Goal: Task Accomplishment & Management: Use online tool/utility

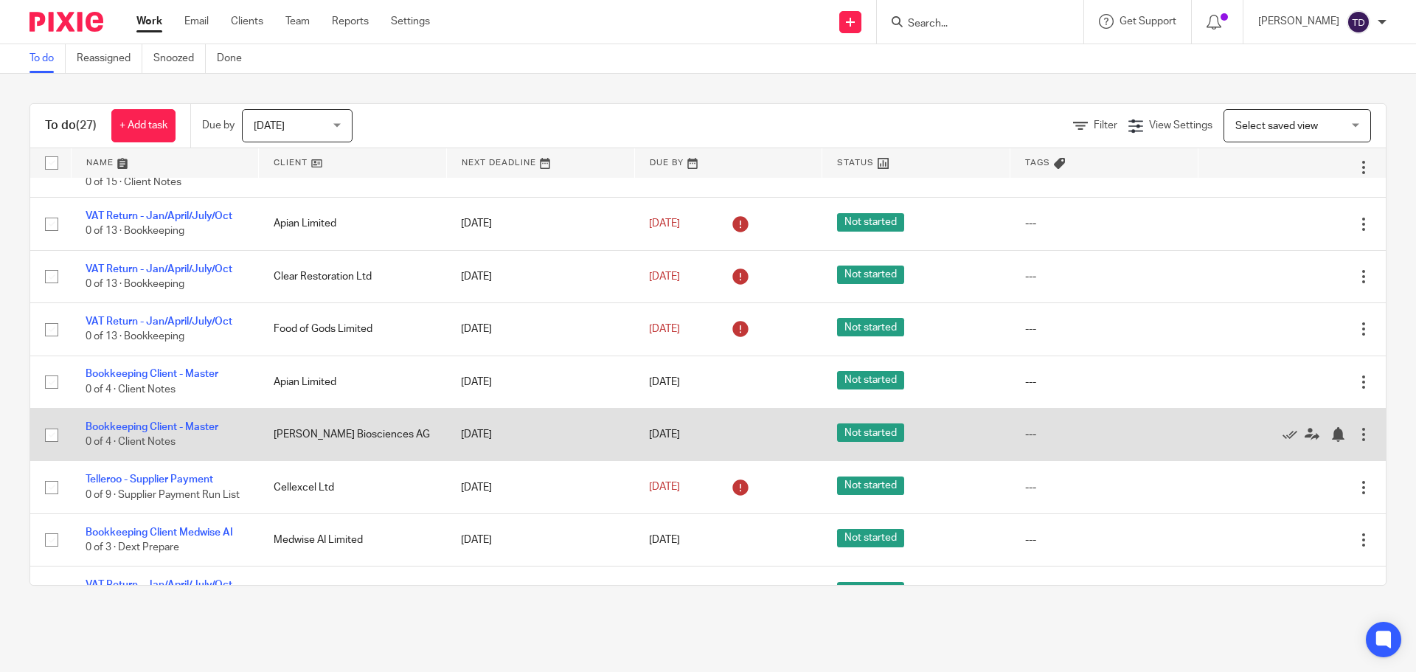
scroll to position [962, 0]
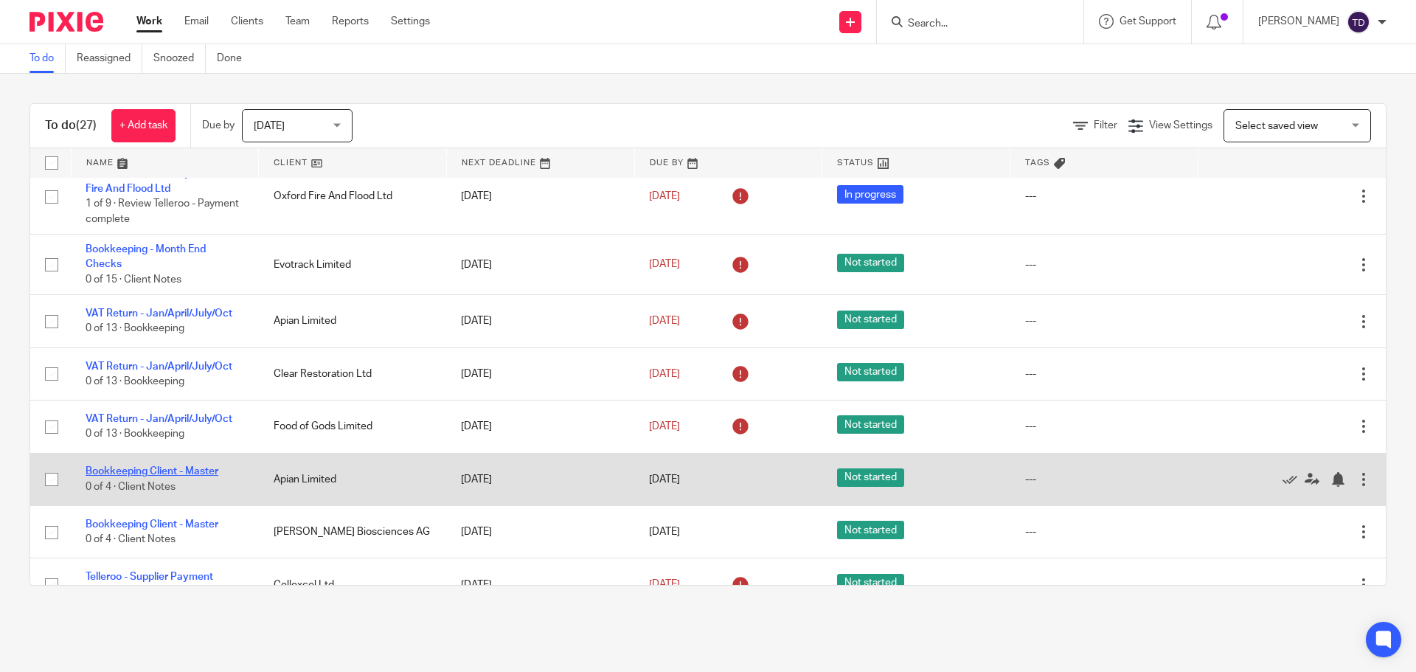
click at [194, 476] on link "Bookkeeping Client - Master" at bounding box center [152, 471] width 133 height 10
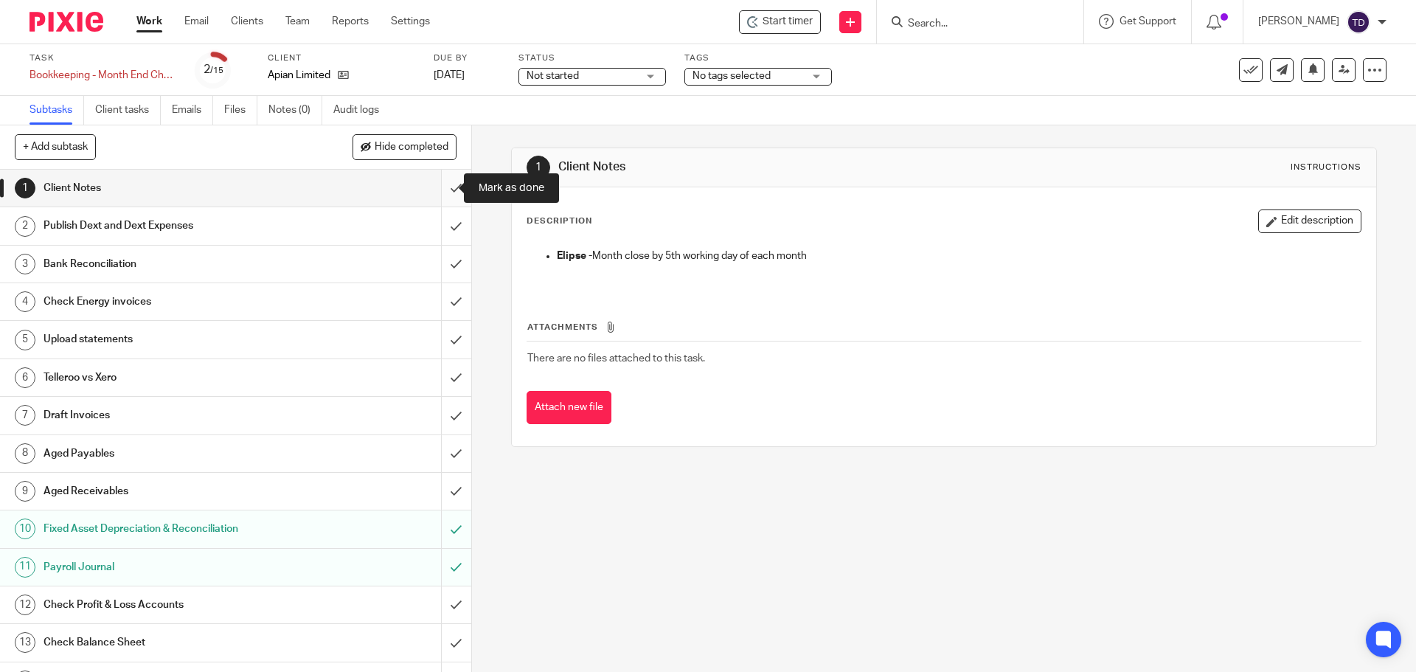
click at [445, 191] on input "submit" at bounding box center [235, 188] width 471 height 37
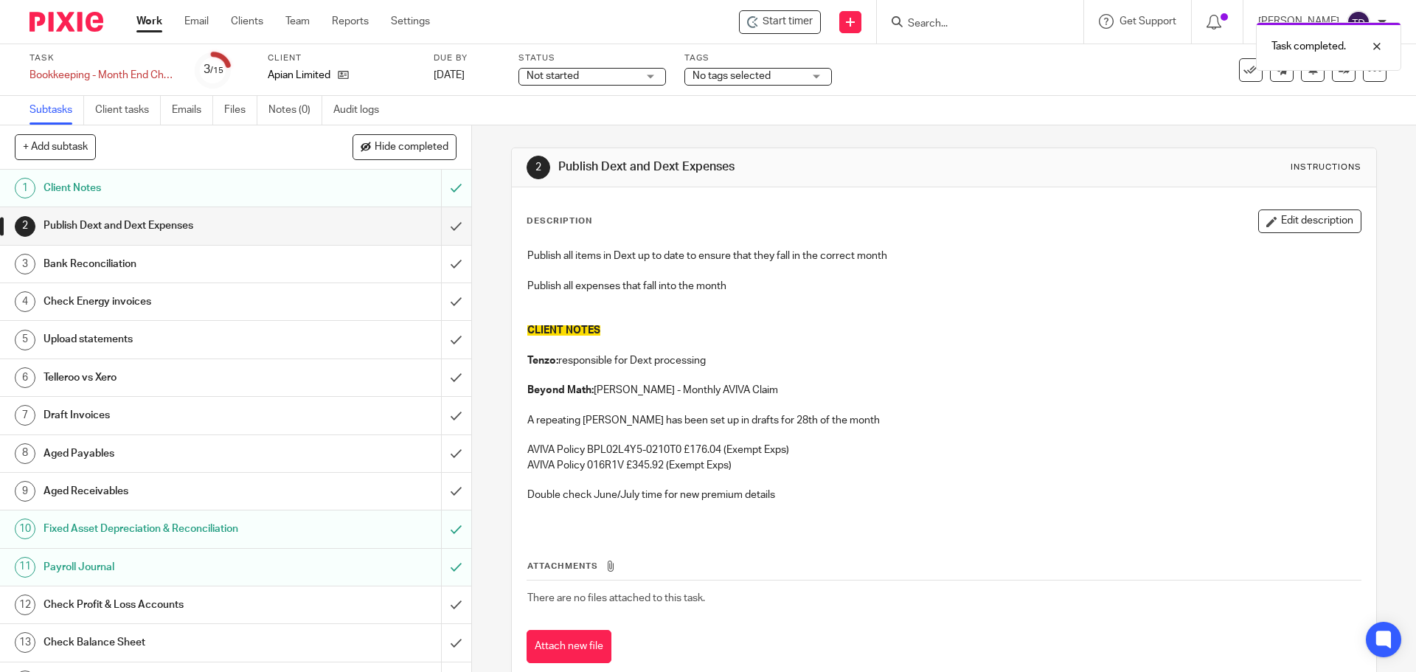
click at [791, 22] on div "Task completed." at bounding box center [1054, 43] width 693 height 56
click at [791, 19] on div "Task completed." at bounding box center [1054, 43] width 693 height 56
click at [788, 22] on span "Start timer" at bounding box center [787, 21] width 50 height 15
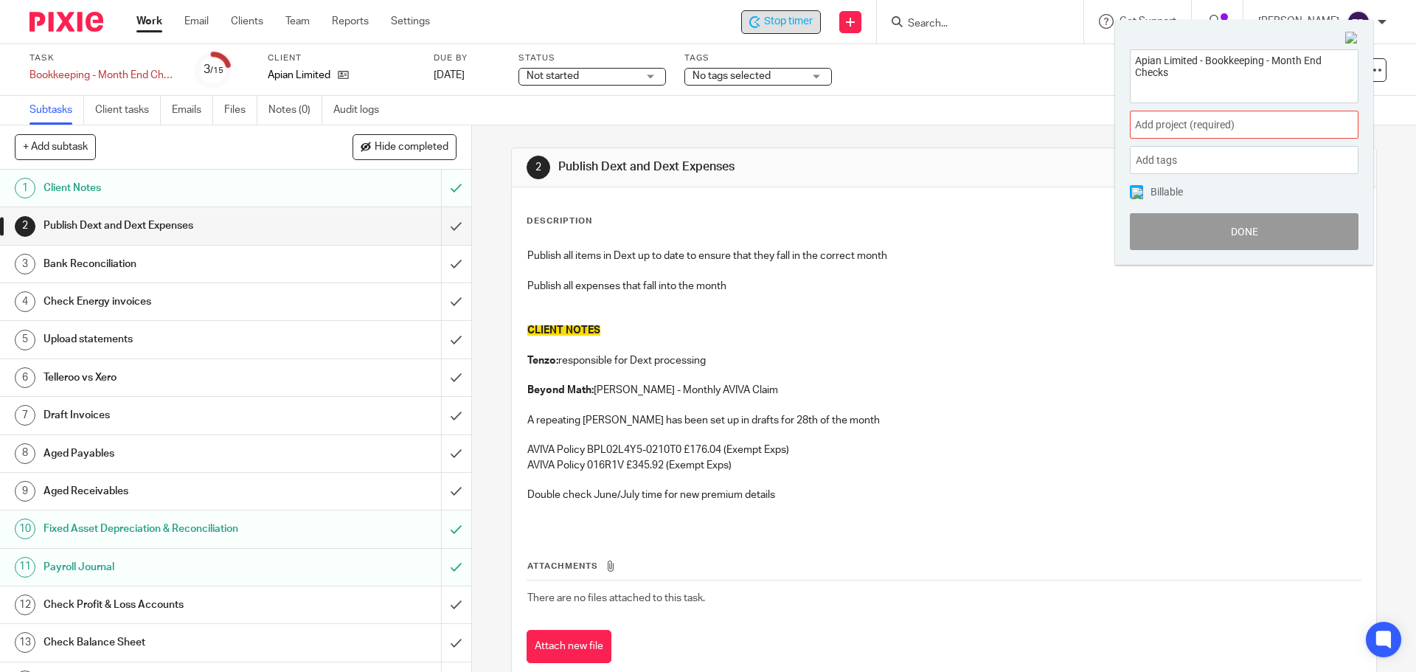
click at [1194, 127] on span "Add project (required) :" at bounding box center [1228, 124] width 186 height 15
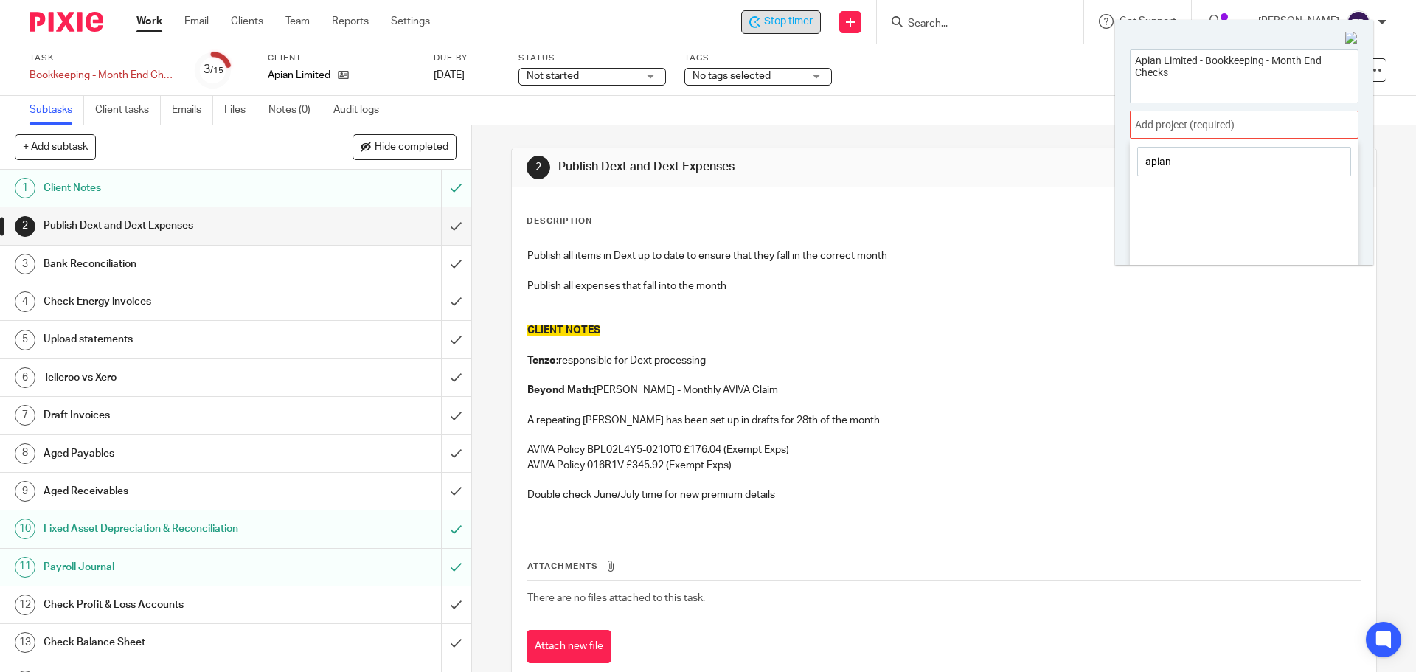
type input "apian"
click at [1186, 122] on div at bounding box center [1244, 125] width 229 height 28
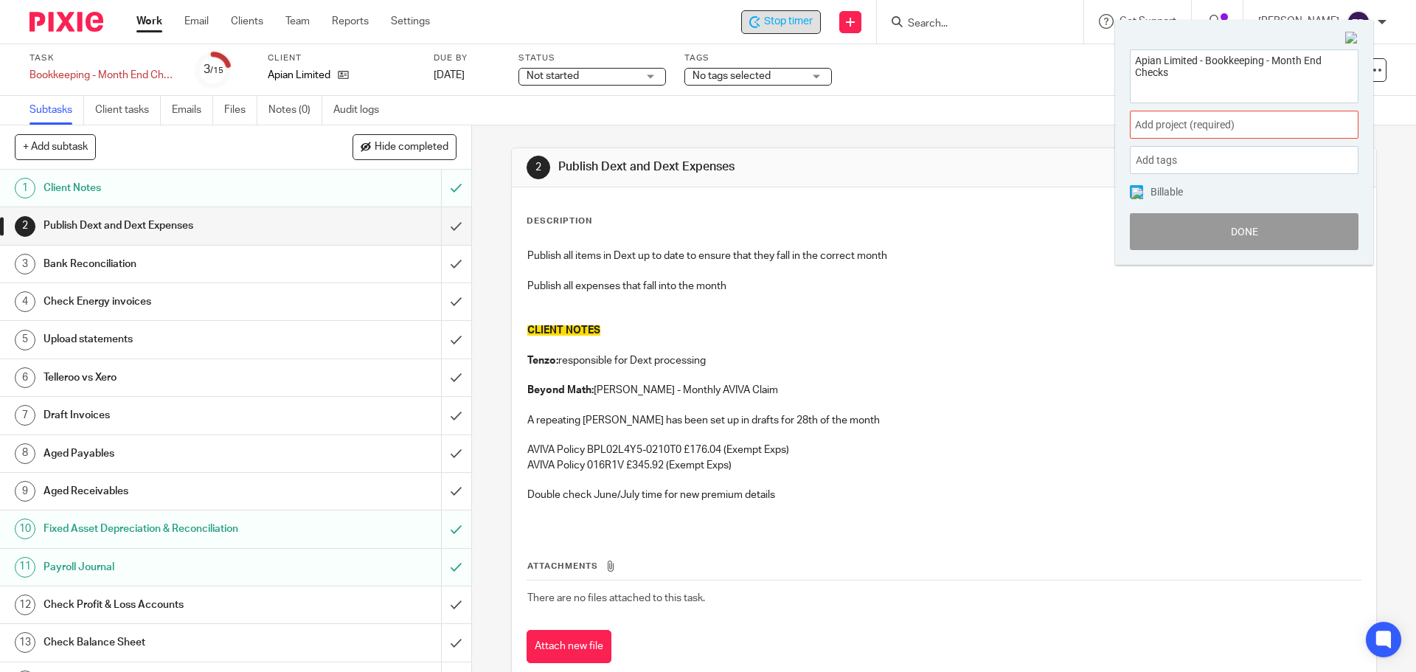
click at [1184, 135] on div "Add project (required) :" at bounding box center [1244, 125] width 229 height 28
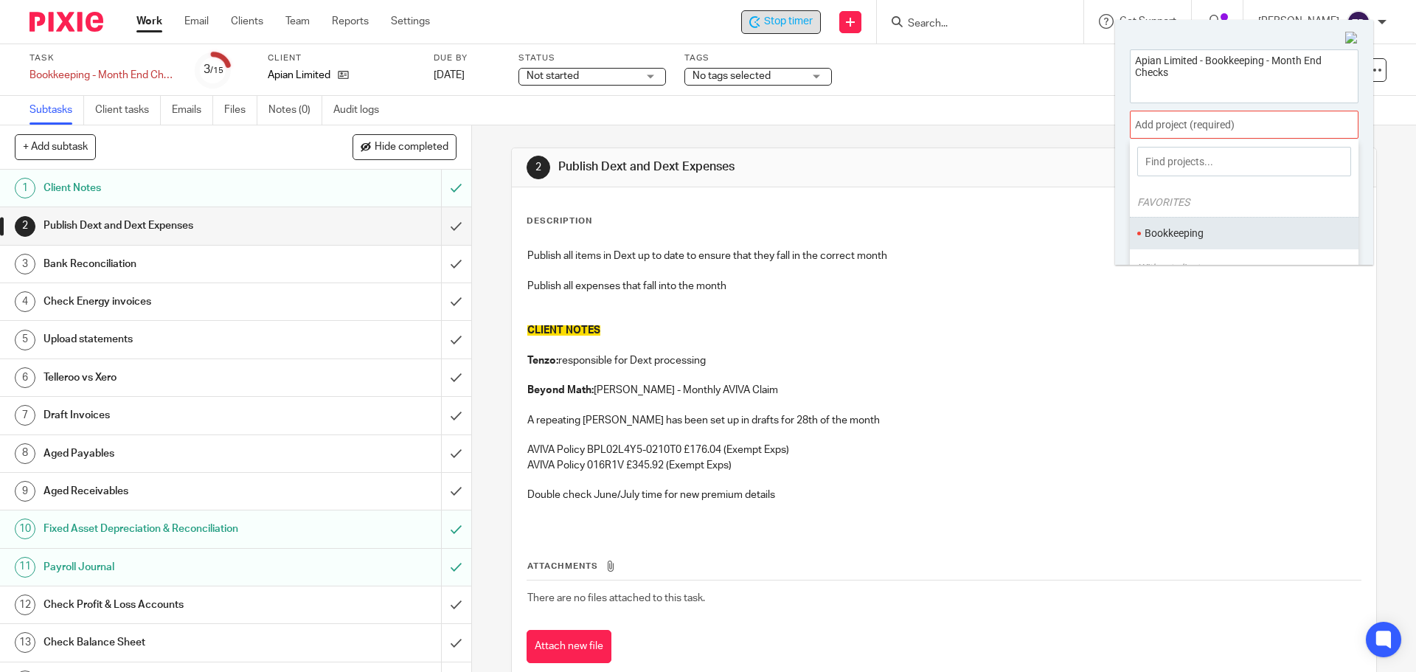
click at [1194, 230] on li "Bookkeeping" at bounding box center [1240, 233] width 192 height 15
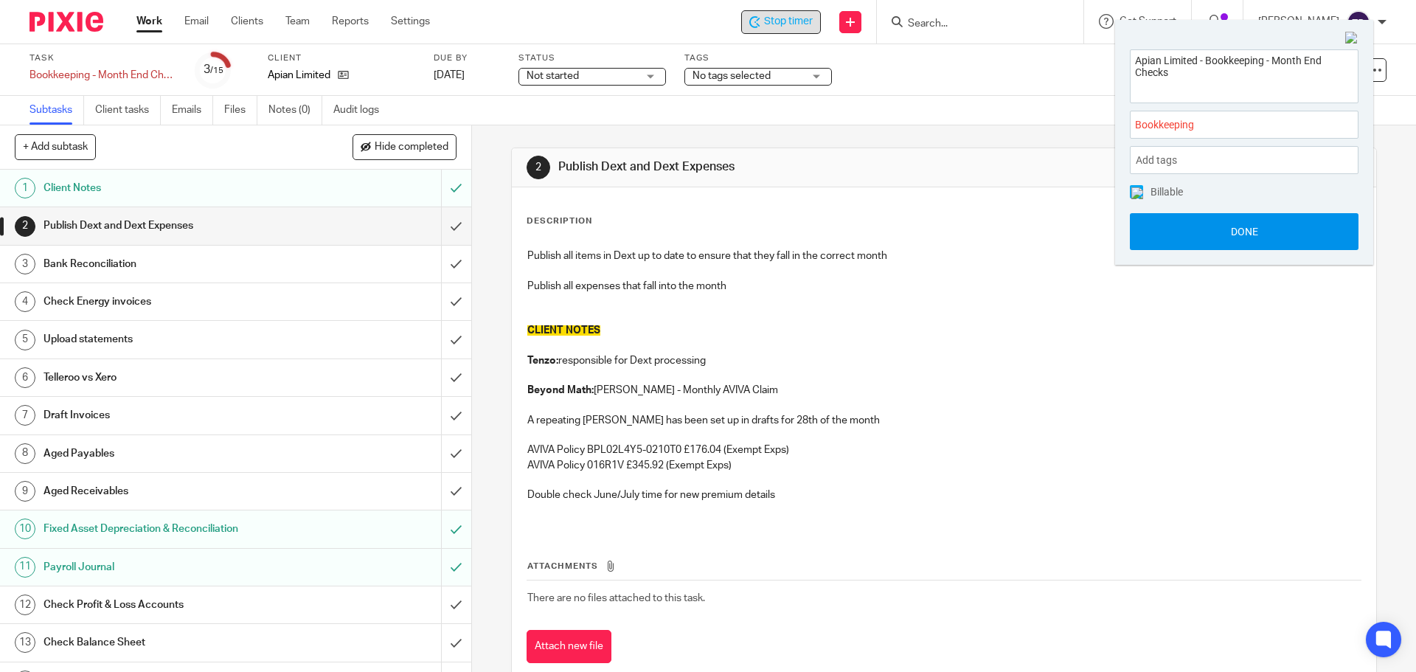
click at [1229, 228] on button "Done" at bounding box center [1244, 231] width 229 height 37
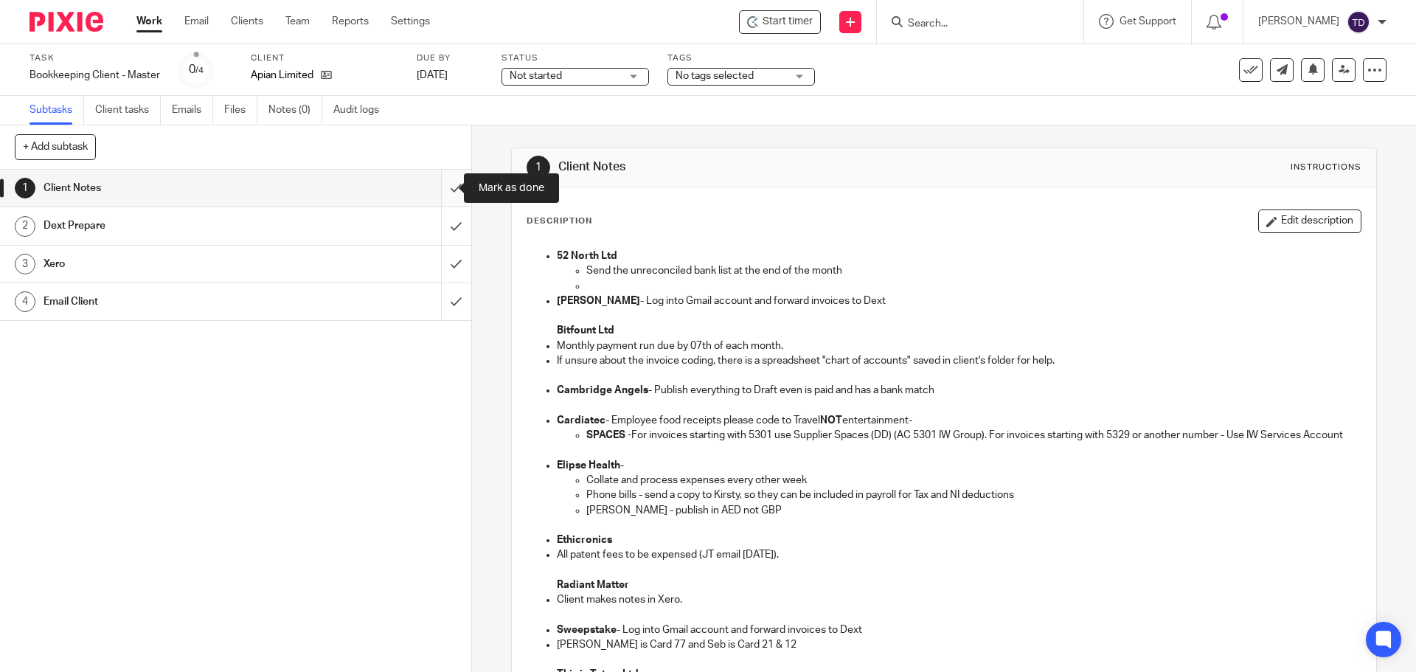
click at [437, 193] on input "submit" at bounding box center [235, 188] width 471 height 37
